Goal: Check status: Check status

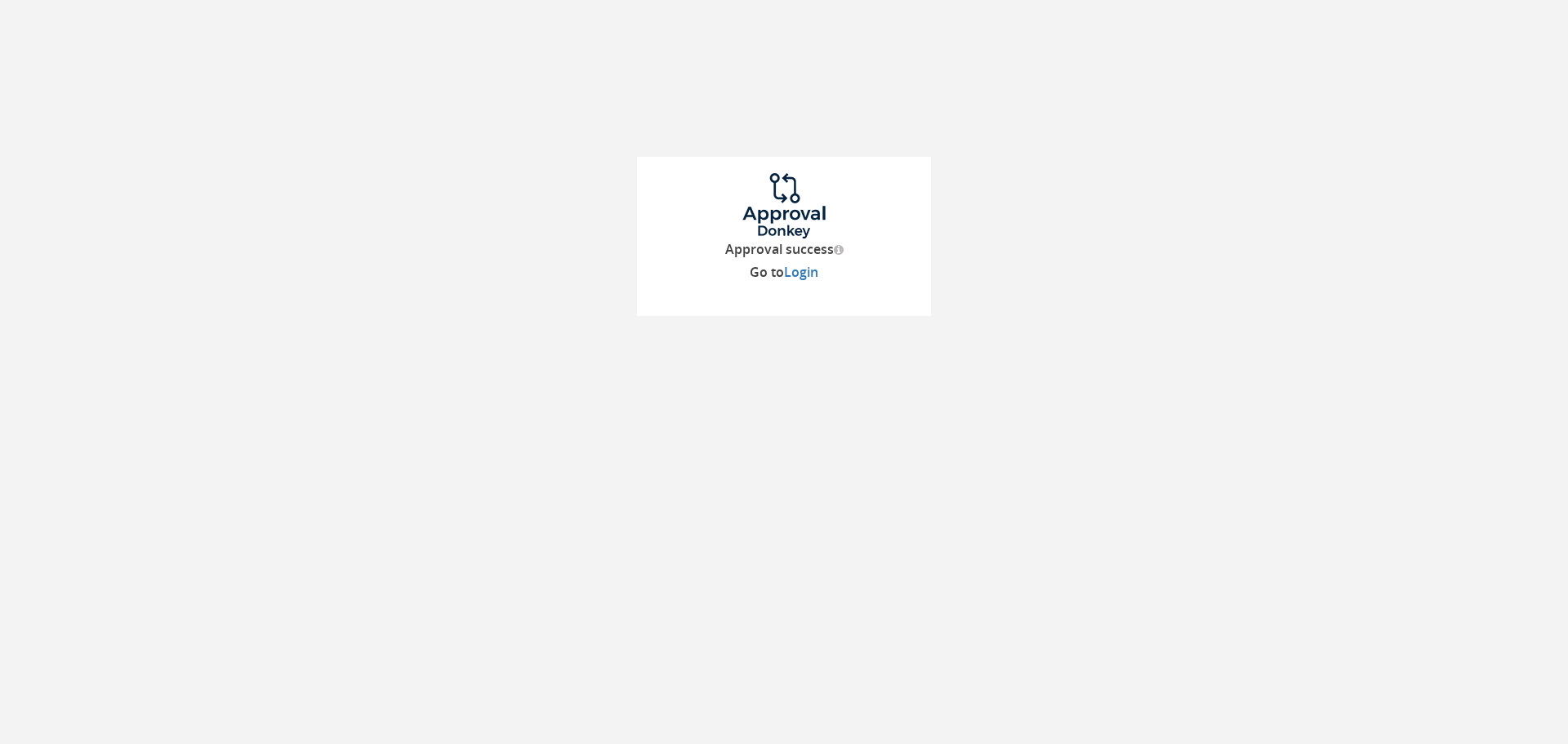
click at [405, 156] on div "Approval success Go to Login" at bounding box center [784, 158] width 1568 height 316
